Goal: Find specific page/section: Find specific page/section

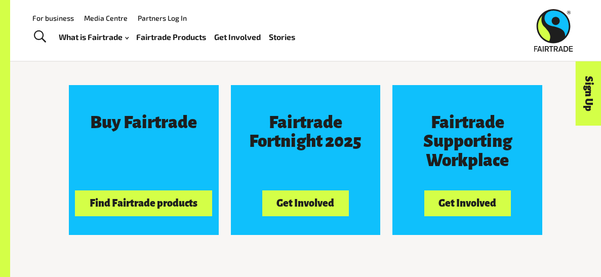
scroll to position [873, 0]
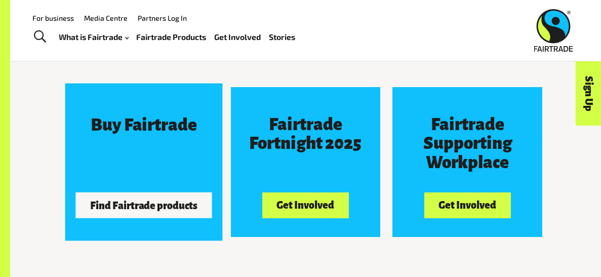
click at [124, 203] on button "Find Fairtrade products" at bounding box center [143, 204] width 137 height 25
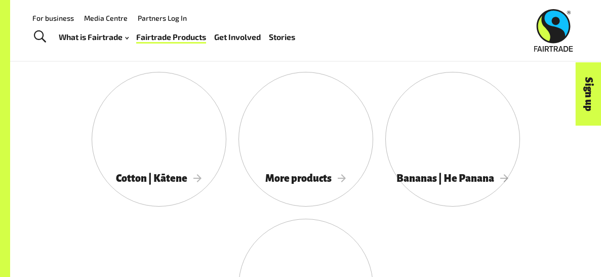
scroll to position [913, 0]
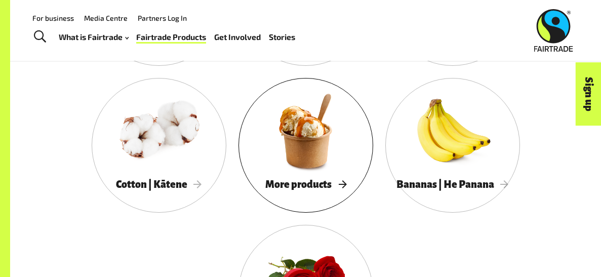
click at [318, 146] on div at bounding box center [305, 131] width 135 height 88
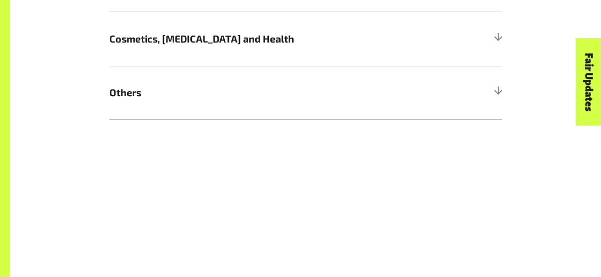
scroll to position [815, 0]
click at [117, 91] on span "Others" at bounding box center [256, 91] width 294 height 15
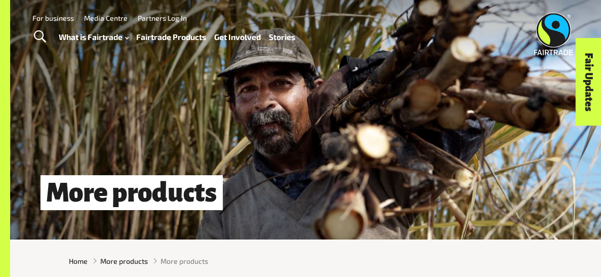
scroll to position [0, 0]
